Goal: Task Accomplishment & Management: Manage account settings

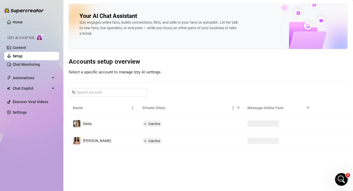
click at [21, 65] on link "Chat Monitoring" at bounding box center [26, 65] width 27 height 4
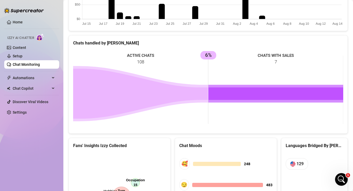
scroll to position [247, 0]
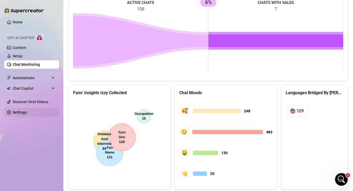
click at [27, 111] on link "Settings" at bounding box center [20, 113] width 14 height 4
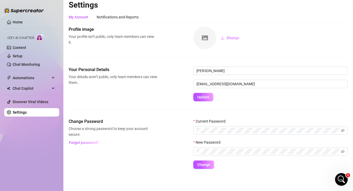
scroll to position [4, 0]
click at [34, 77] on span "Automations" at bounding box center [31, 78] width 37 height 8
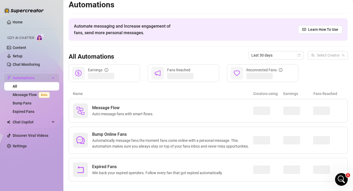
scroll to position [10, 0]
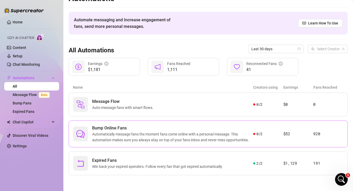
click at [134, 132] on span "Automatically message fans the moment fans come online with a personal message.…" at bounding box center [172, 138] width 161 height 12
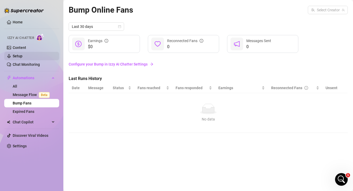
click at [22, 58] on link "Setup" at bounding box center [18, 56] width 10 height 4
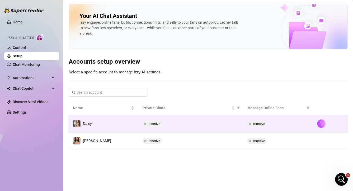
click at [124, 121] on td "Daisy" at bounding box center [104, 124] width 70 height 17
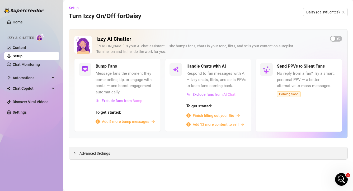
click at [128, 151] on div "Advanced Settings" at bounding box center [208, 153] width 278 height 12
click at [101, 155] on span "Advanced Settings" at bounding box center [94, 154] width 31 height 6
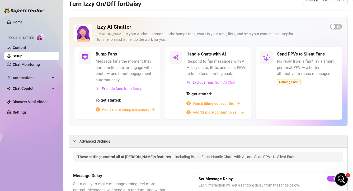
scroll to position [13, 0]
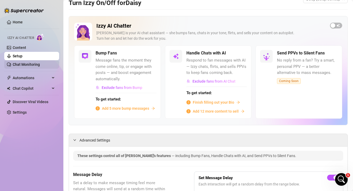
click at [36, 67] on link "Chat Monitoring" at bounding box center [26, 65] width 27 height 4
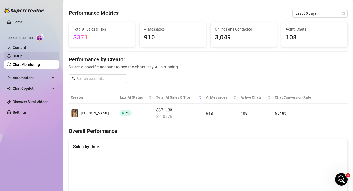
click at [22, 58] on link "Setup" at bounding box center [18, 56] width 10 height 4
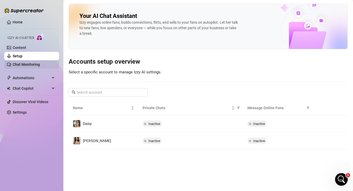
click at [34, 67] on link "Chat Monitoring" at bounding box center [26, 65] width 27 height 4
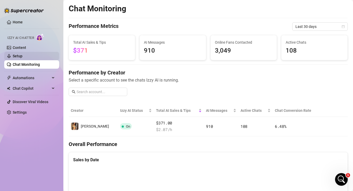
click at [22, 57] on link "Setup" at bounding box center [18, 56] width 10 height 4
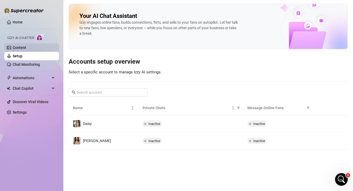
click at [26, 50] on link "Content" at bounding box center [19, 48] width 13 height 4
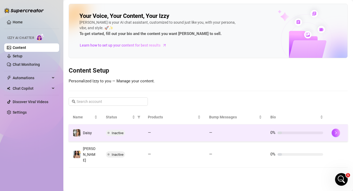
click at [340, 134] on div at bounding box center [337, 133] width 12 height 8
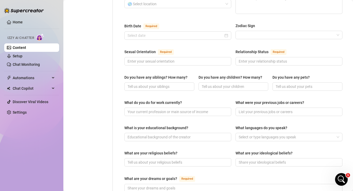
scroll to position [170, 0]
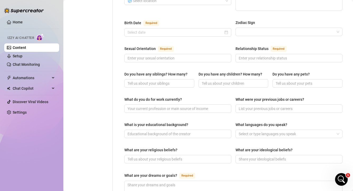
click at [201, 54] on div "Sexual Orientation Required Relationship Status Required" at bounding box center [233, 57] width 218 height 22
click at [201, 54] on span at bounding box center [177, 58] width 107 height 8
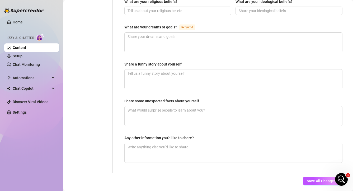
scroll to position [328, 0]
